Goal: Check status

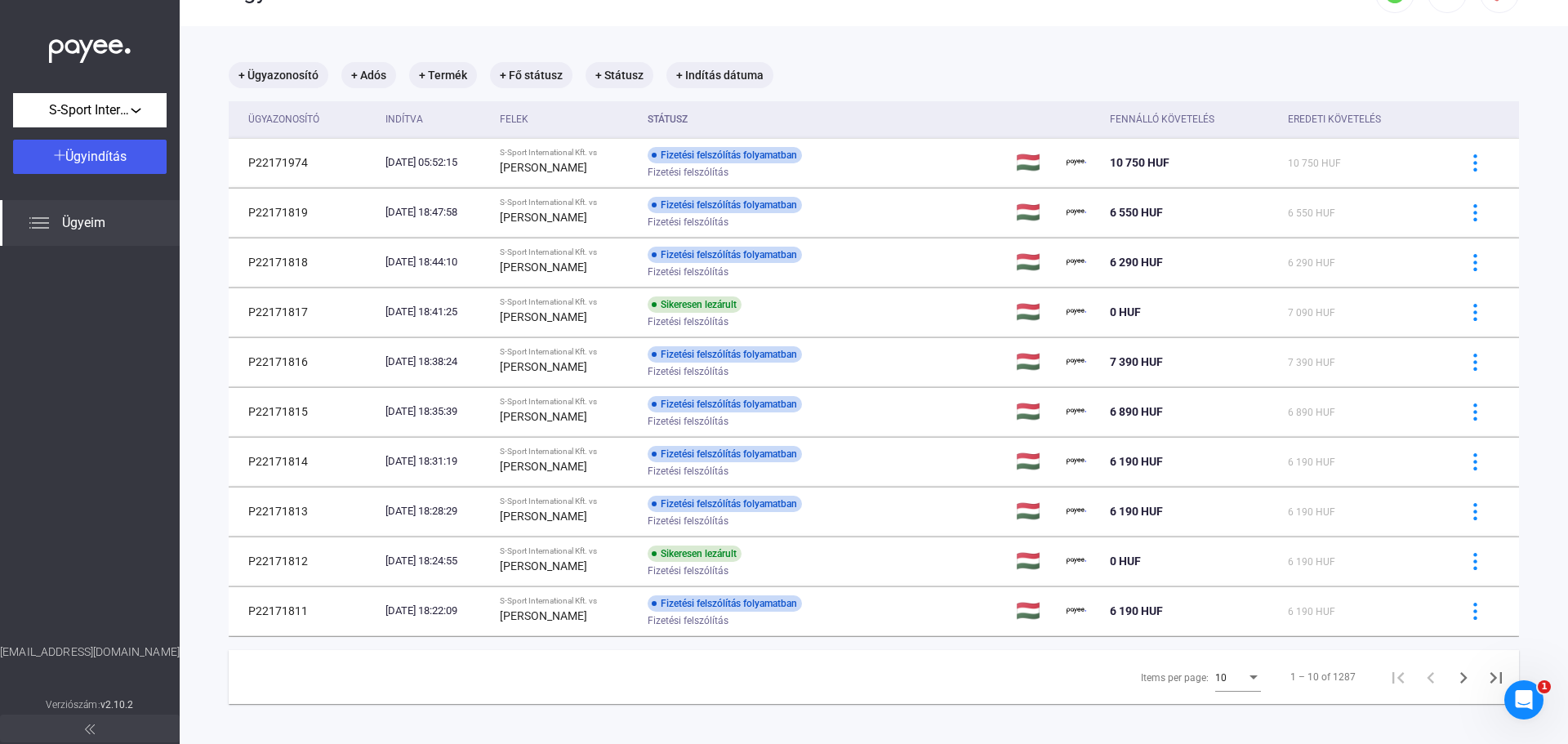
scroll to position [78, 0]
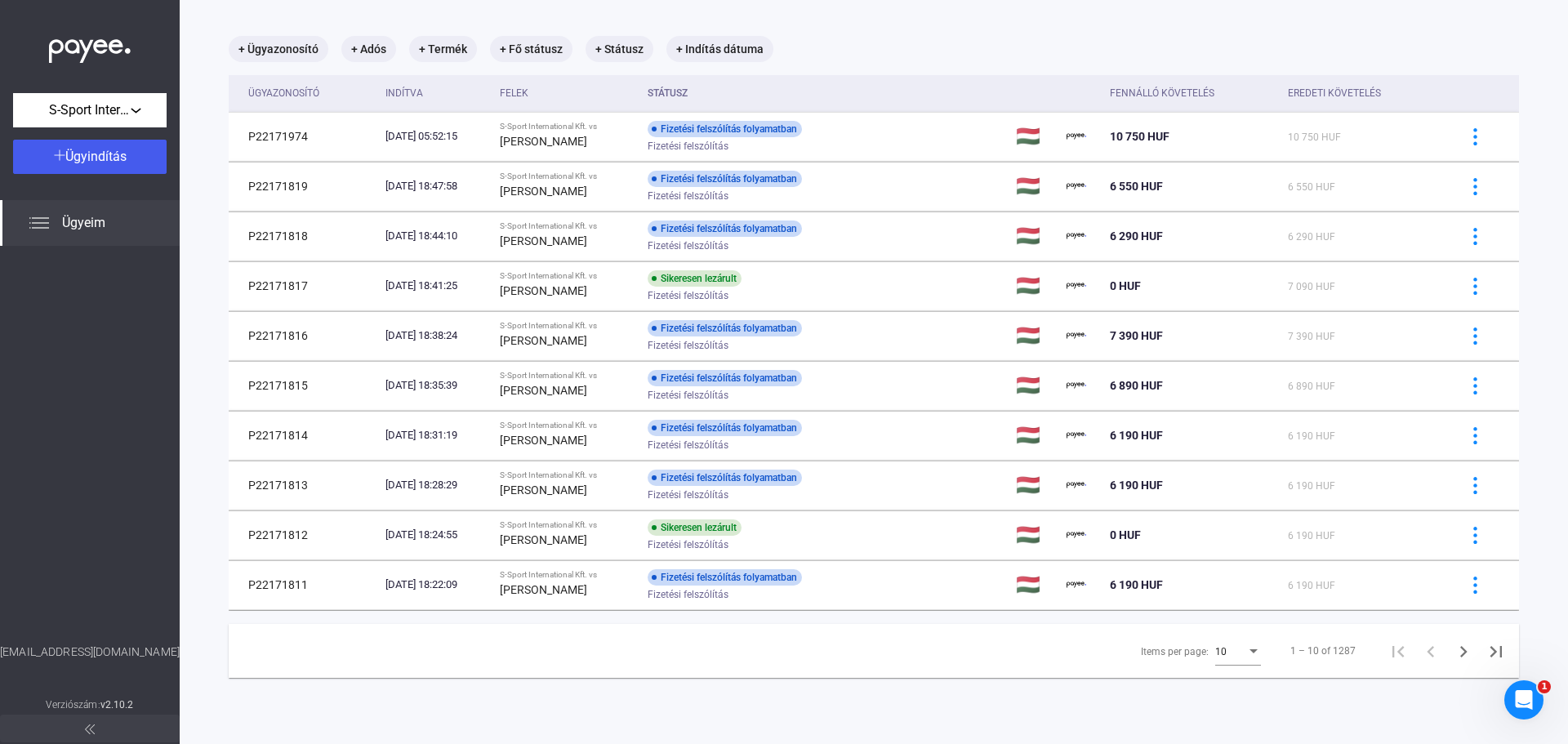
click at [1233, 655] on div "10" at bounding box center [1231, 652] width 31 height 19
click at [1236, 680] on span "25" at bounding box center [1228, 682] width 46 height 19
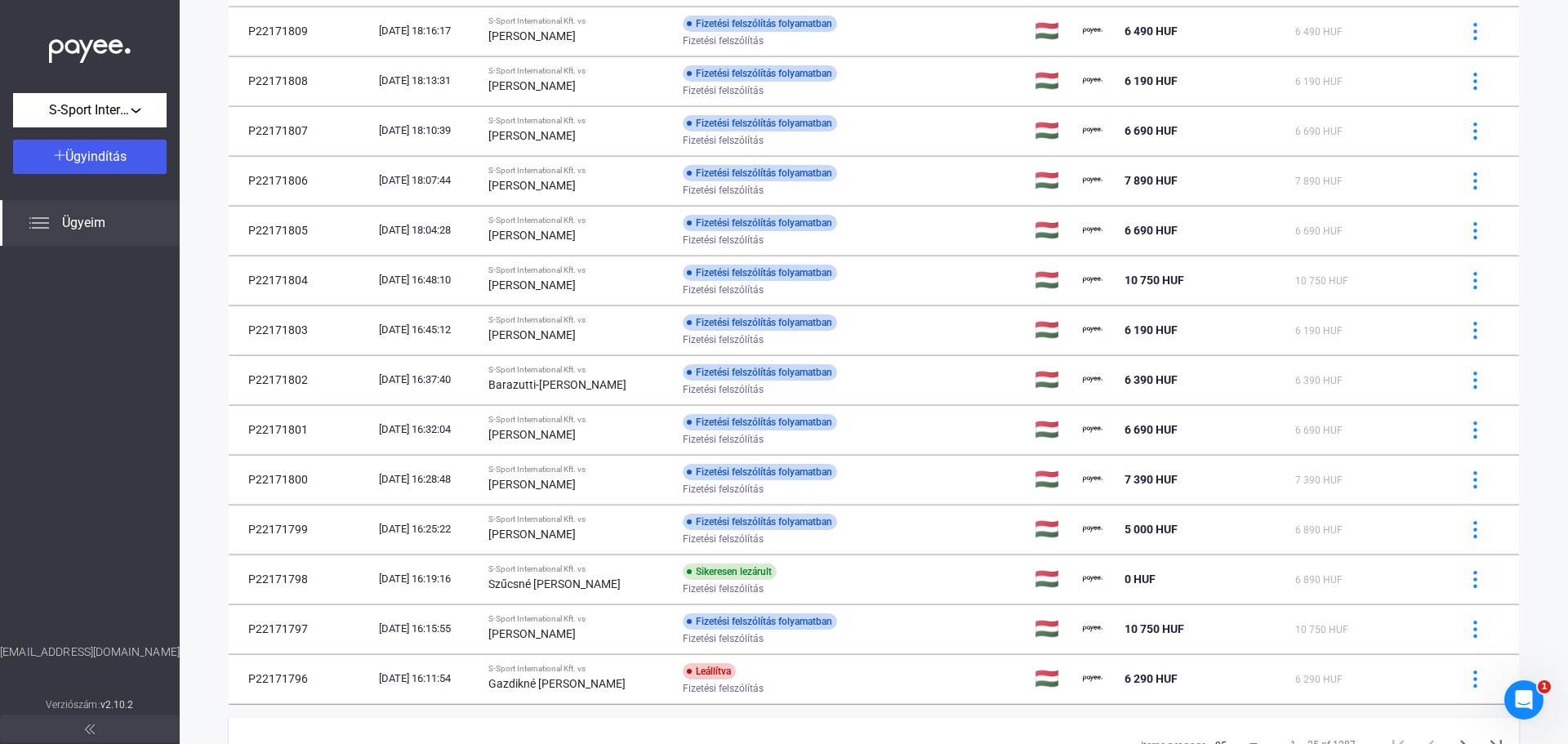
scroll to position [808, 0]
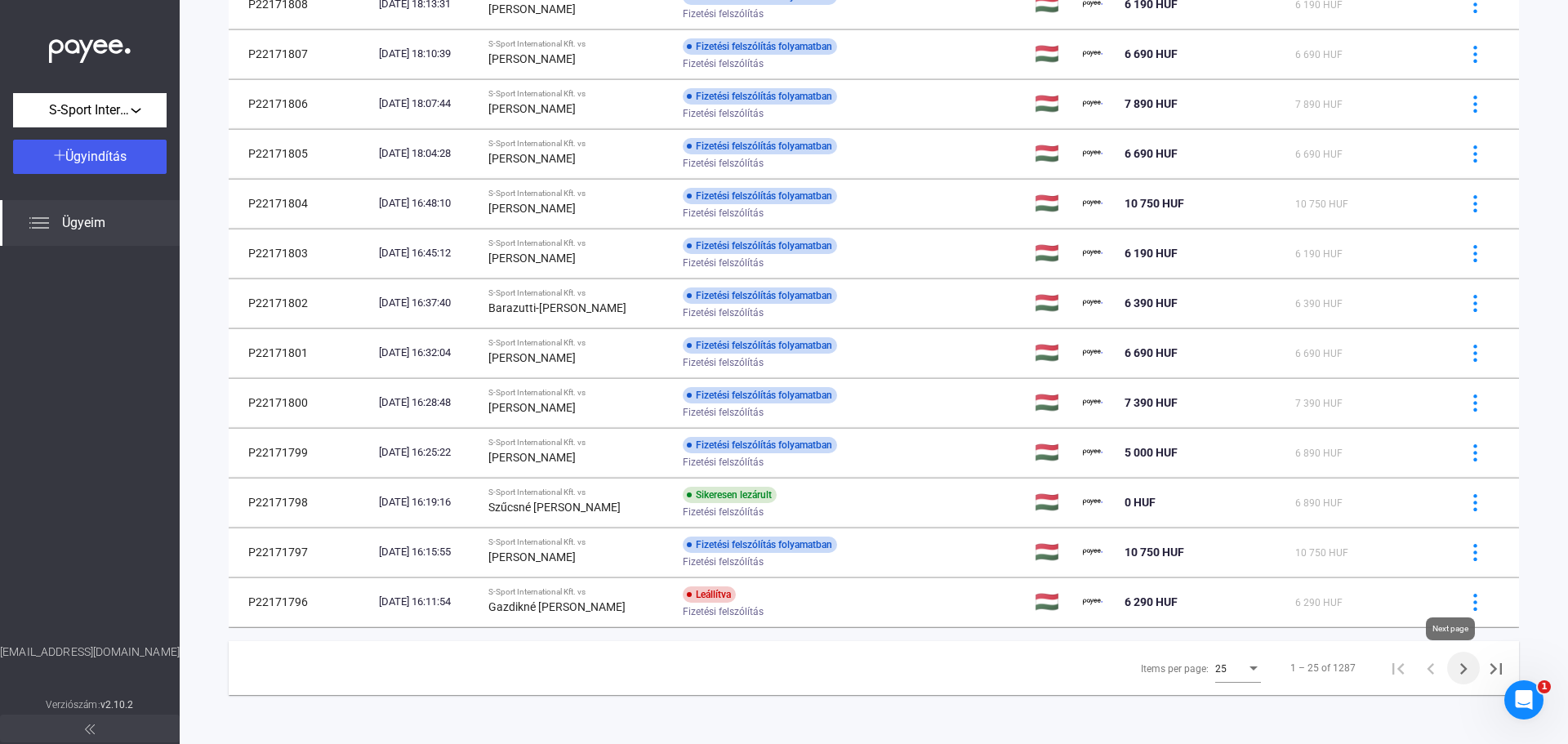
click at [1453, 673] on icon "Next page" at bounding box center [1464, 669] width 23 height 23
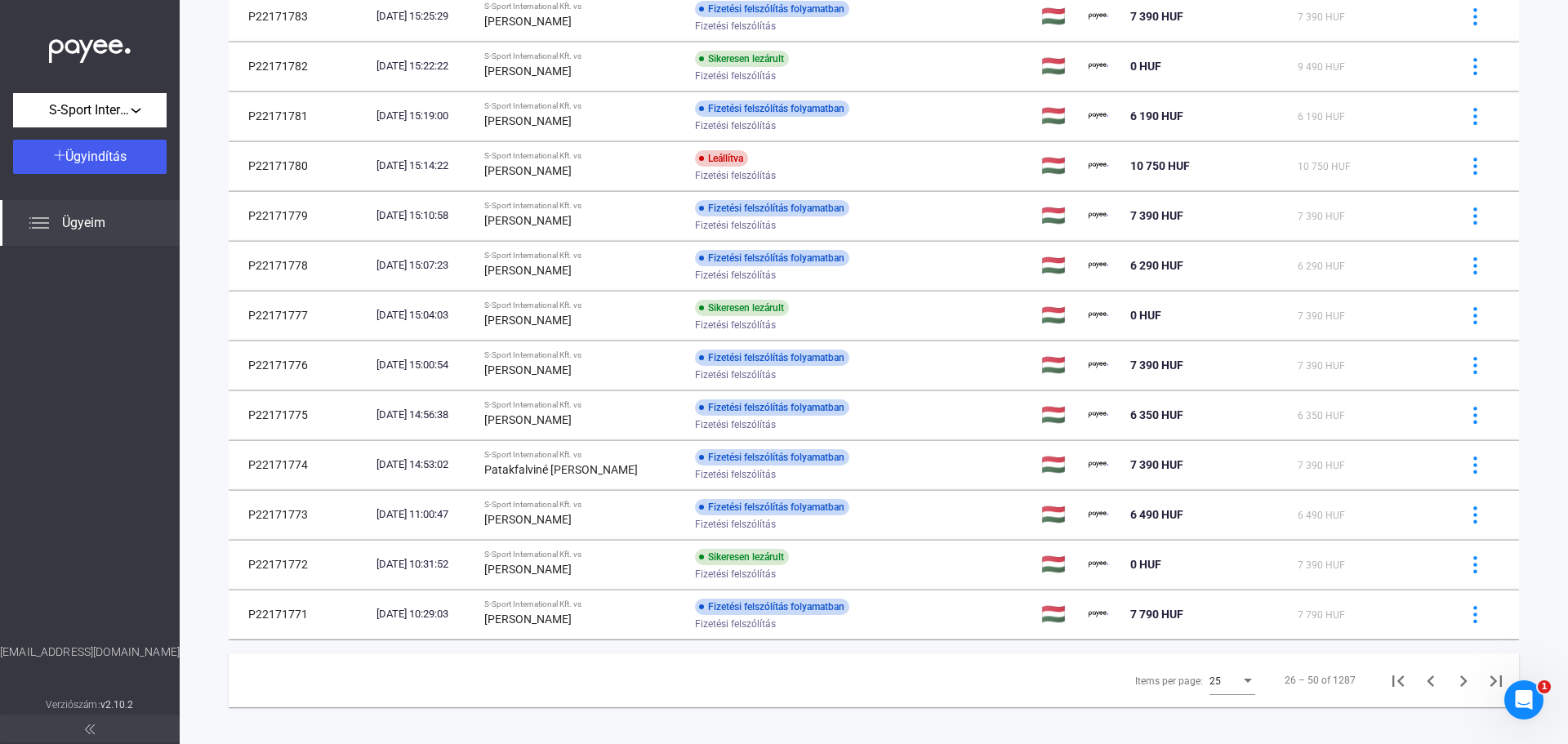
scroll to position [808, 0]
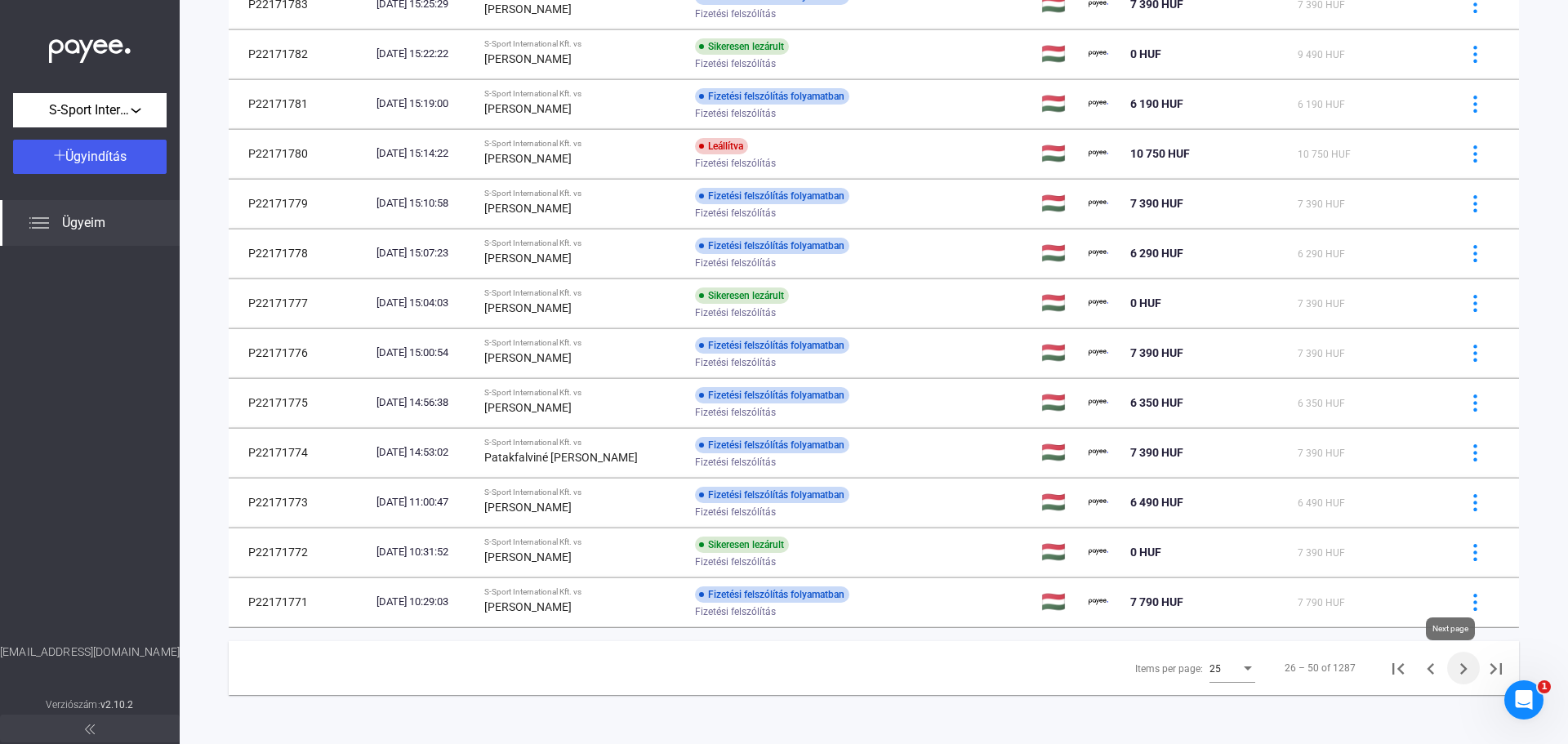
click at [1453, 666] on icon "Next page" at bounding box center [1464, 669] width 23 height 23
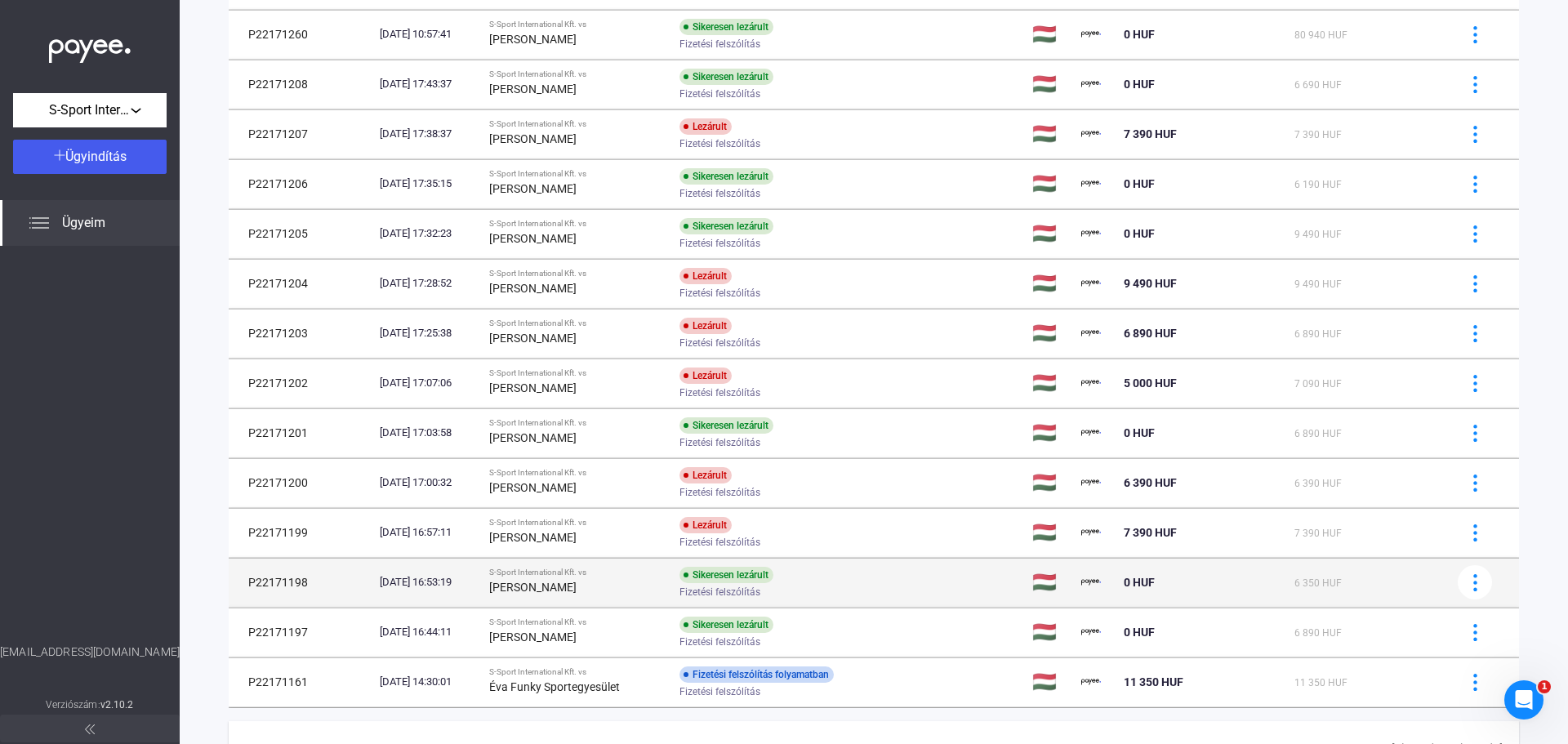
scroll to position [808, 0]
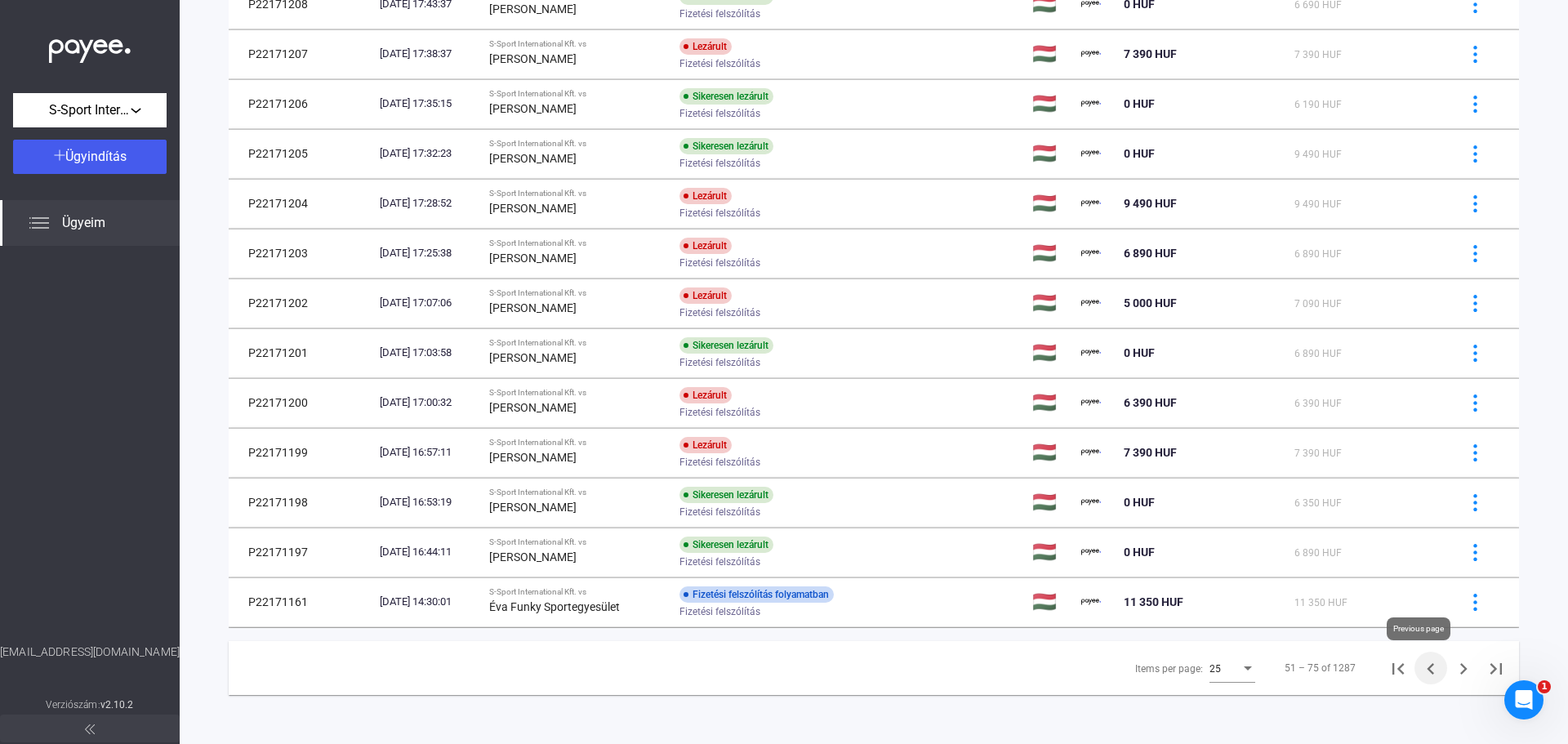
click at [1425, 671] on icon "Previous page" at bounding box center [1431, 669] width 23 height 23
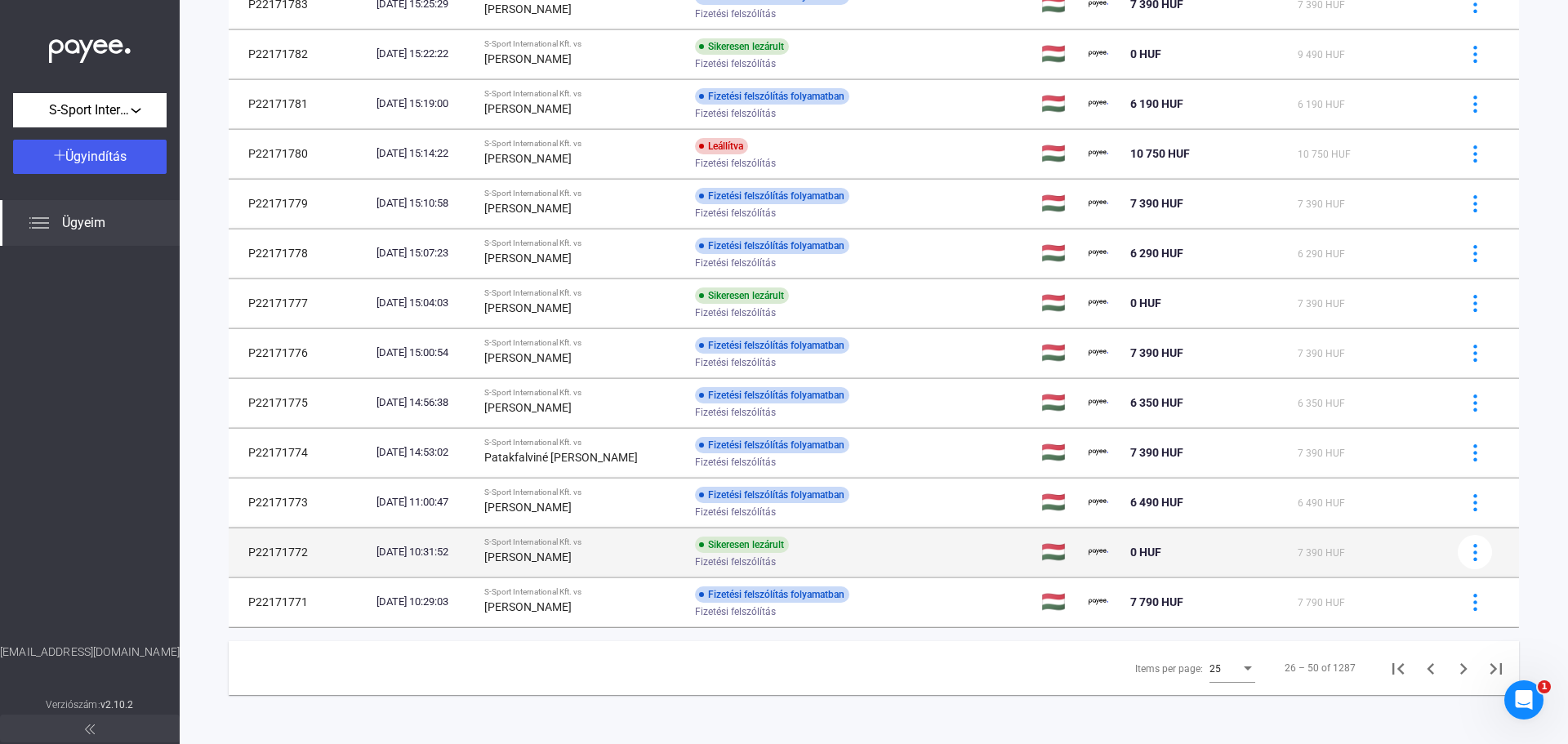
scroll to position [727, 0]
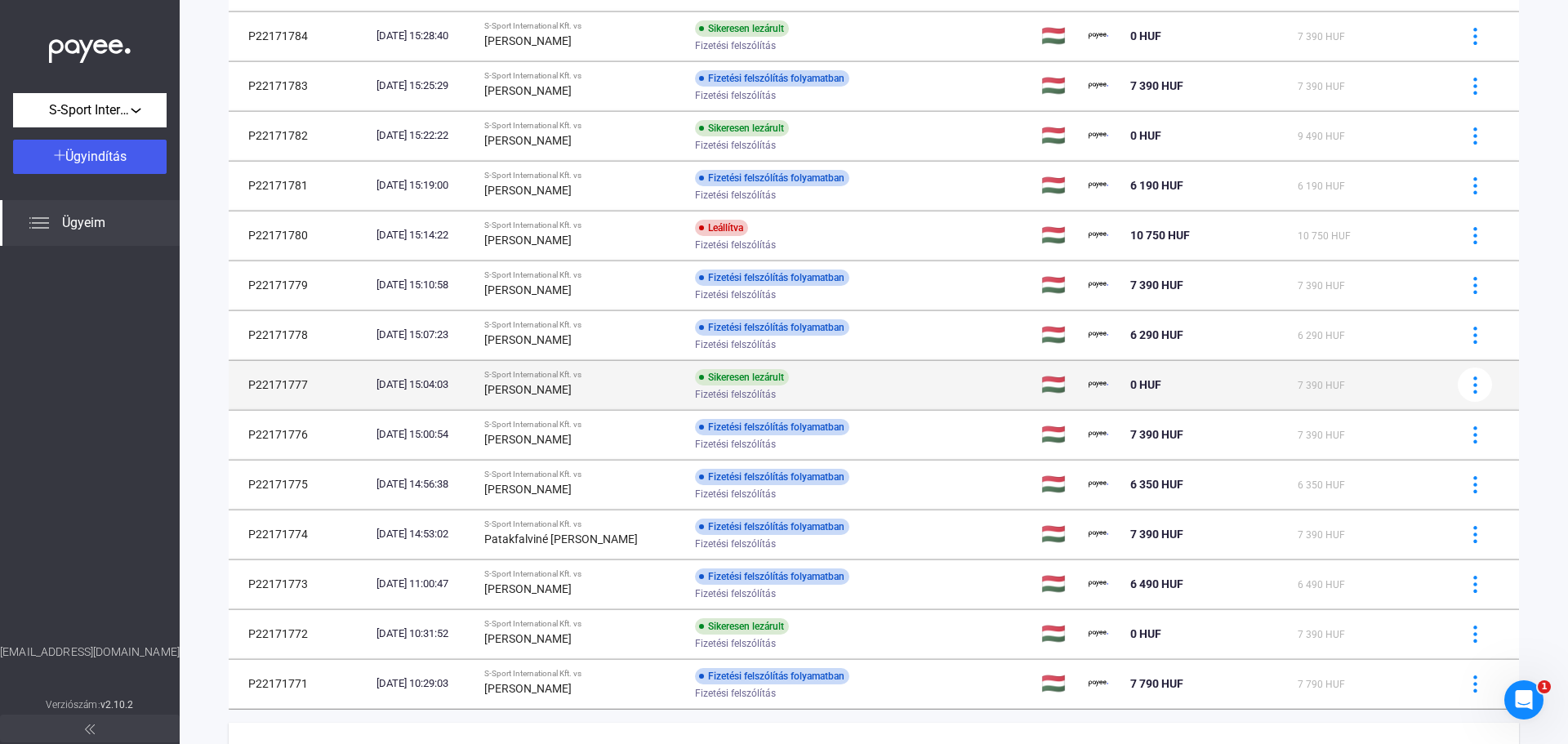
click at [973, 387] on td "Sikeresen lezárult Fizetési felszólítás" at bounding box center [862, 384] width 346 height 49
